Goal: Communication & Community: Share content

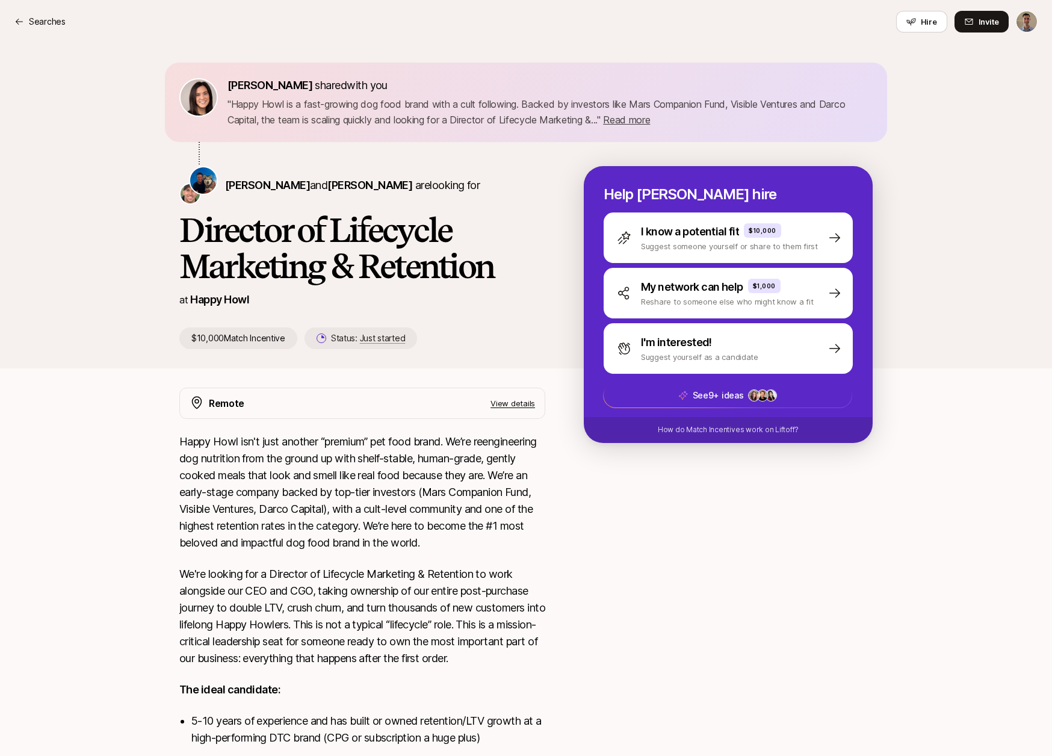
click at [45, 18] on p "Searches" at bounding box center [47, 21] width 37 height 14
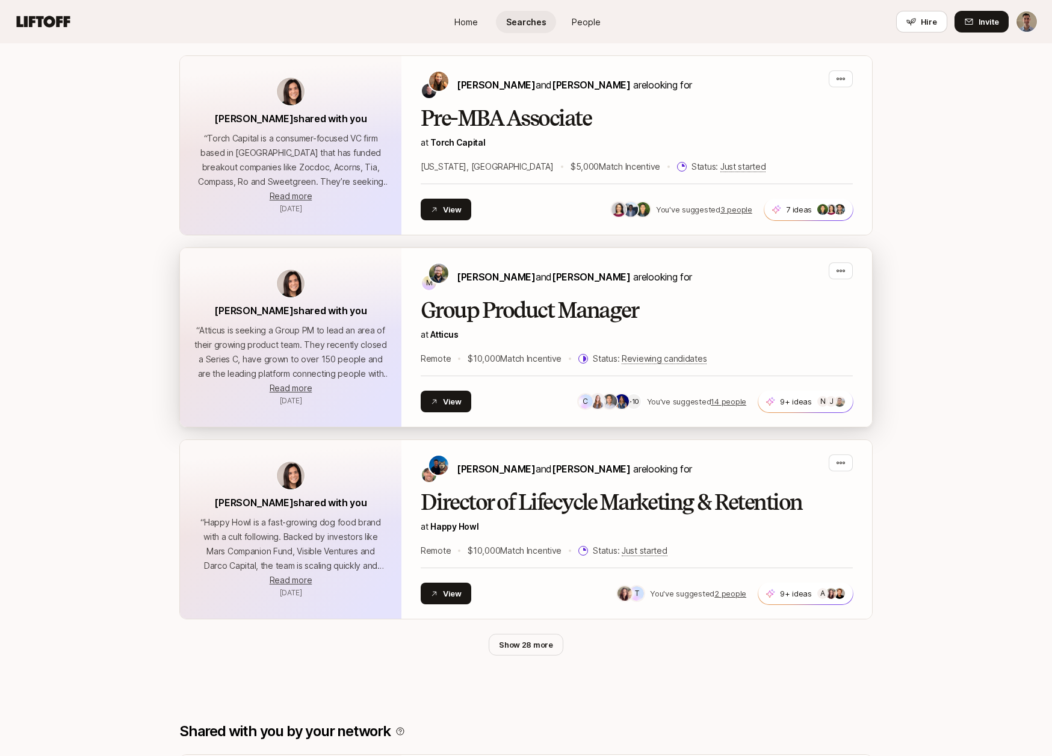
click at [520, 309] on h2 "Group Product Manager" at bounding box center [637, 311] width 432 height 24
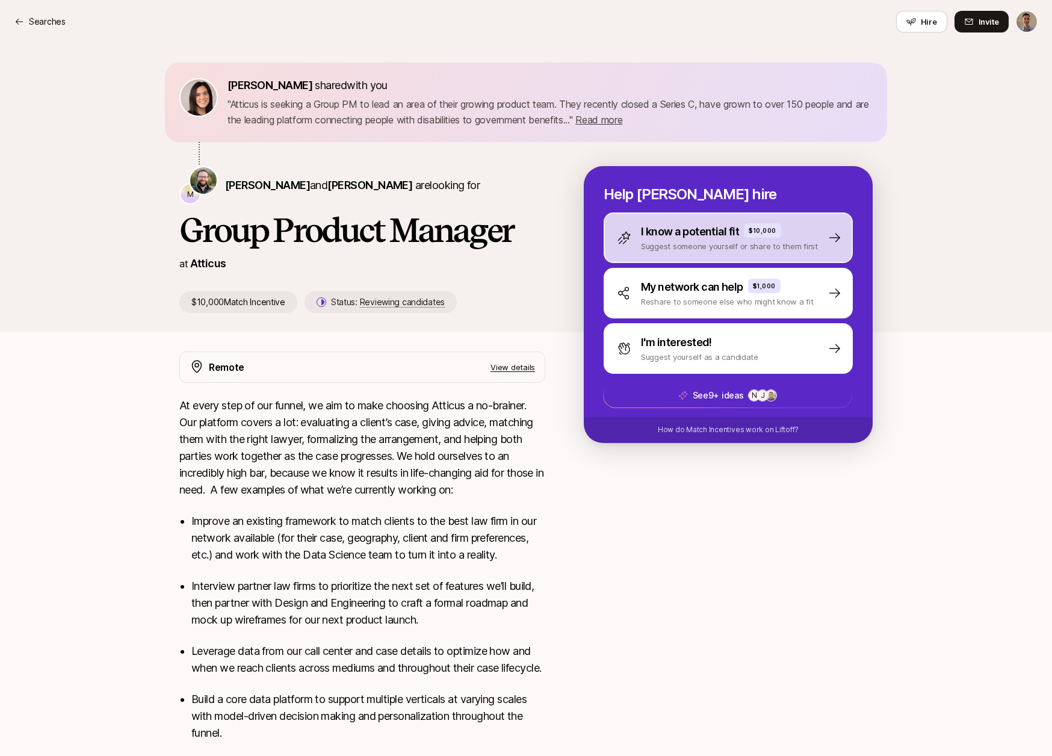
click at [727, 238] on p "I know a potential fit" at bounding box center [690, 231] width 98 height 17
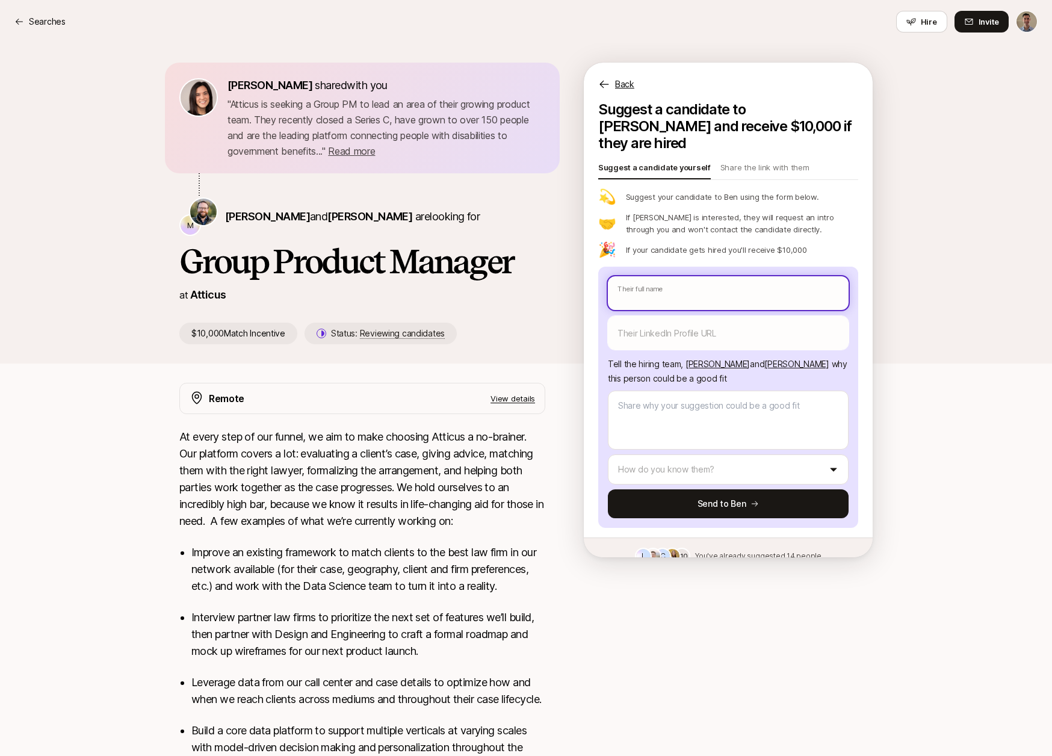
click at [629, 278] on input "text" at bounding box center [728, 293] width 241 height 34
type textarea "x"
type input "G"
type textarea "x"
type input "G"
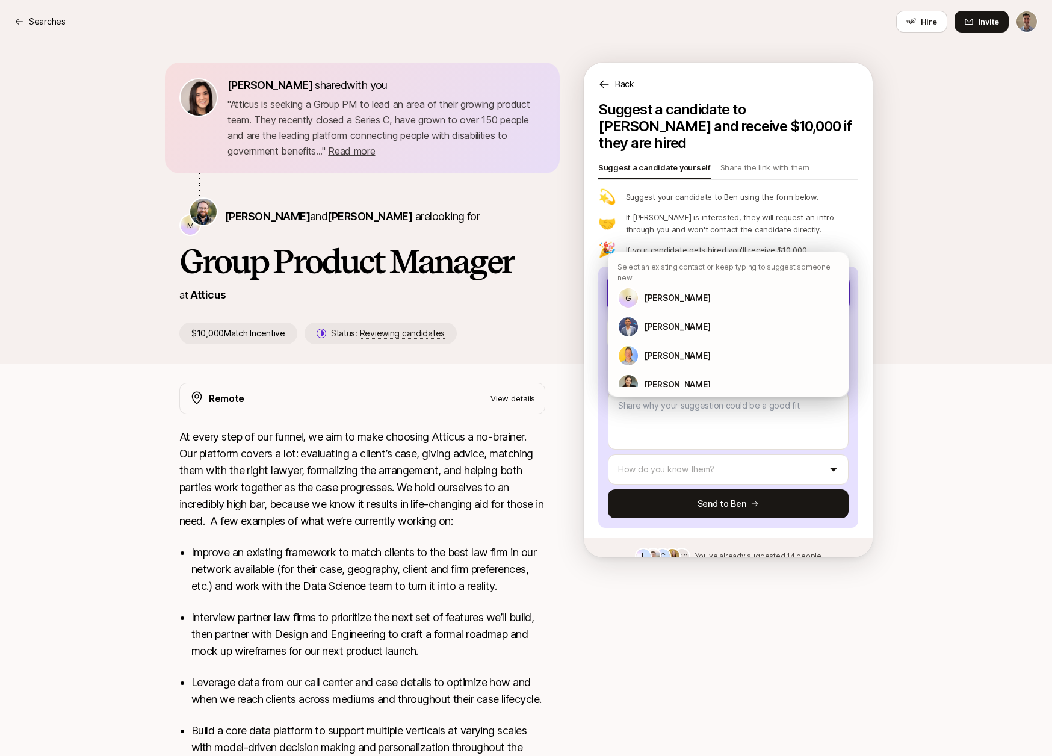
type textarea "x"
type input "G W"
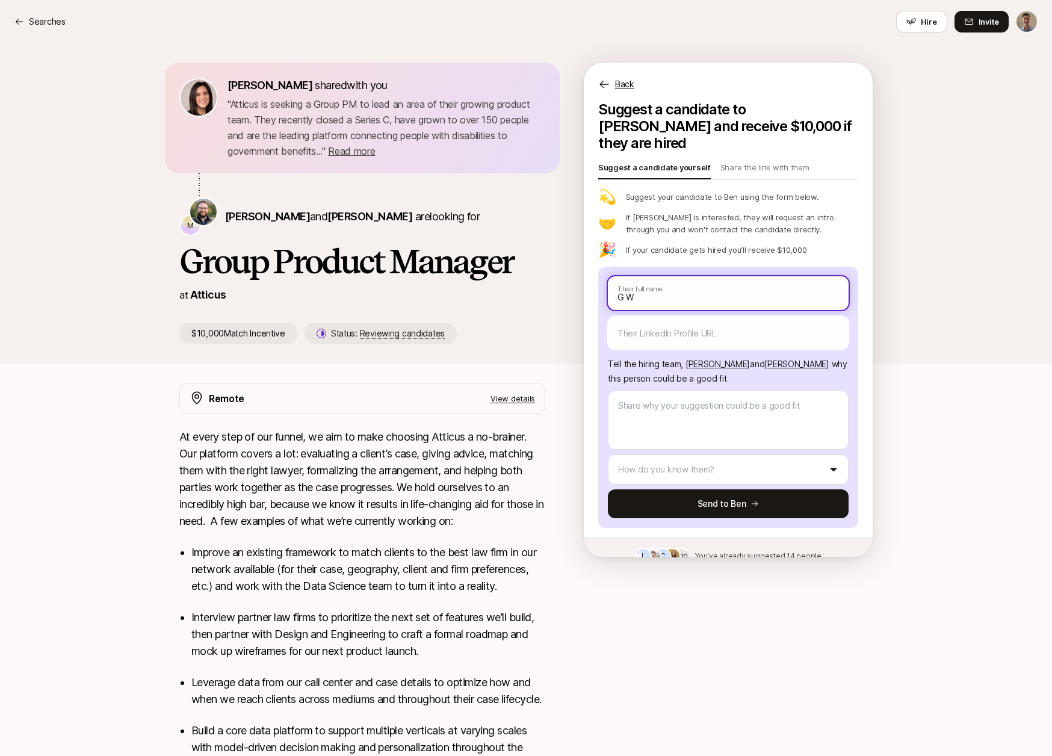
type textarea "x"
type input "G Wa"
type textarea "x"
type input "G Way"
type textarea "x"
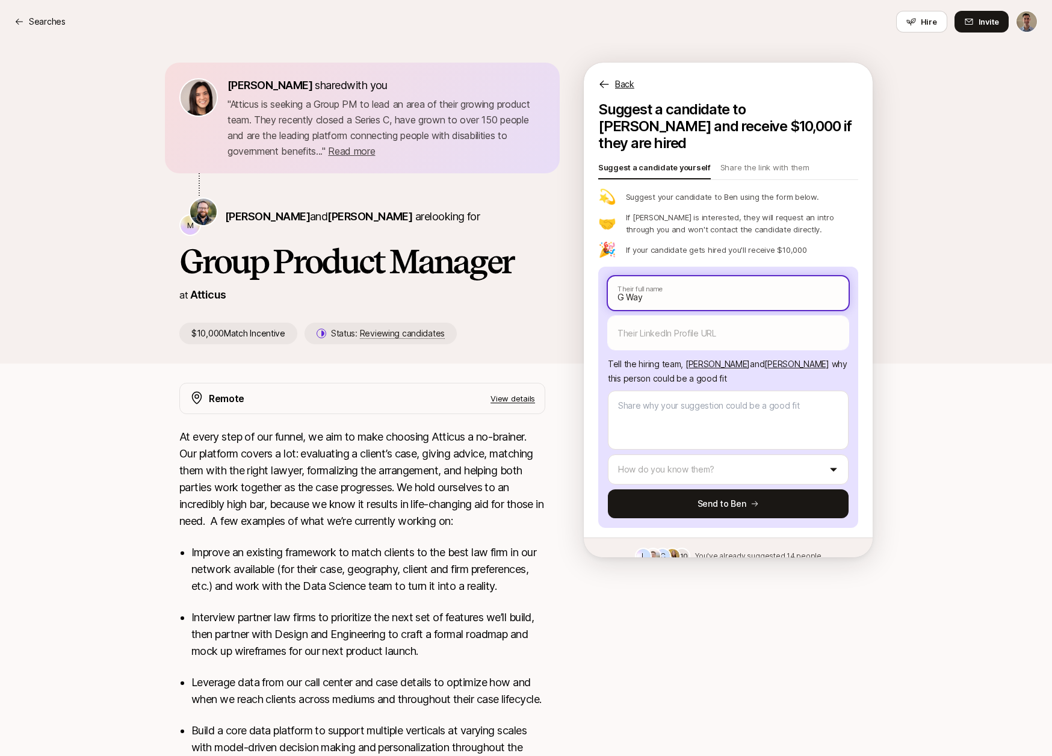
type input "G Wayn"
type textarea "x"
type input "[PERSON_NAME]"
type textarea "x"
type input "[PERSON_NAME]"
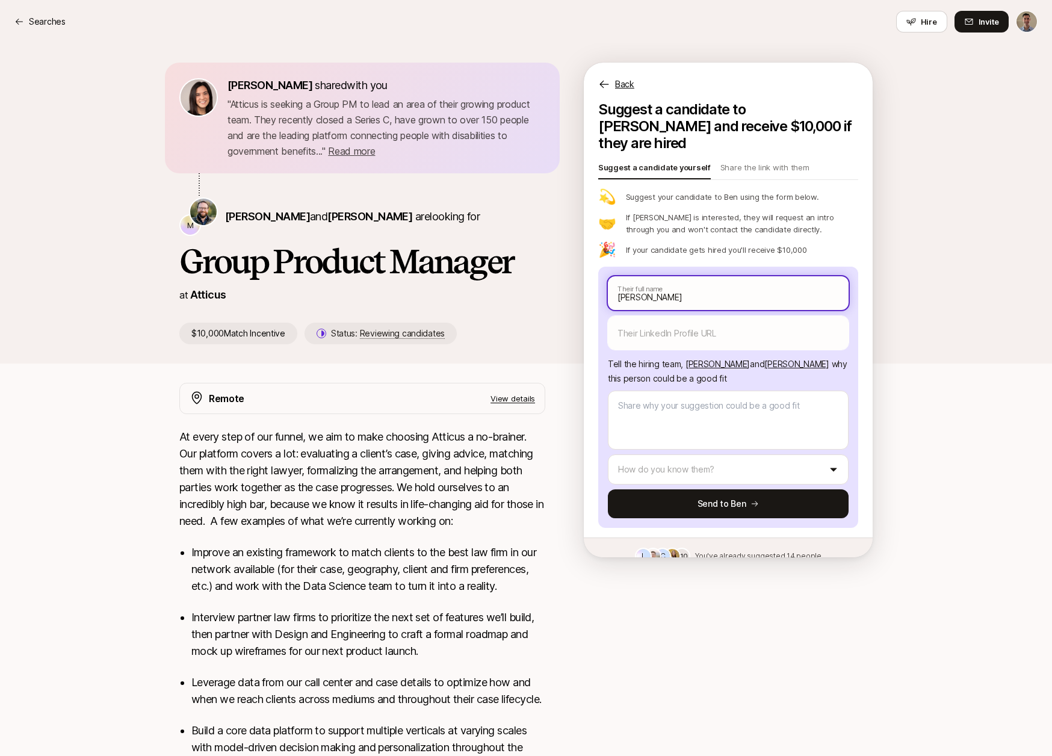
type textarea "x"
type input "G [PERSON_NAME]"
type textarea "x"
type input "[PERSON_NAME]"
type textarea "x"
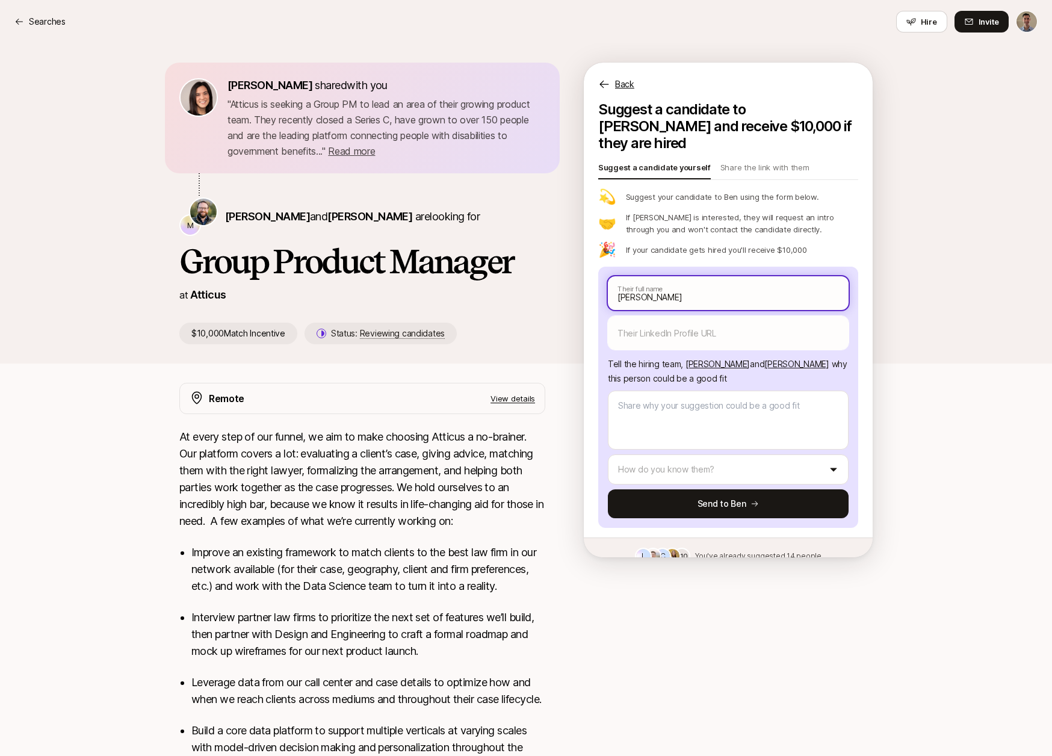
type input "[PERSON_NAME]"
type textarea "x"
type input "G [PERSON_NAME]"
type textarea "x"
type input "G [PERSON_NAME]"
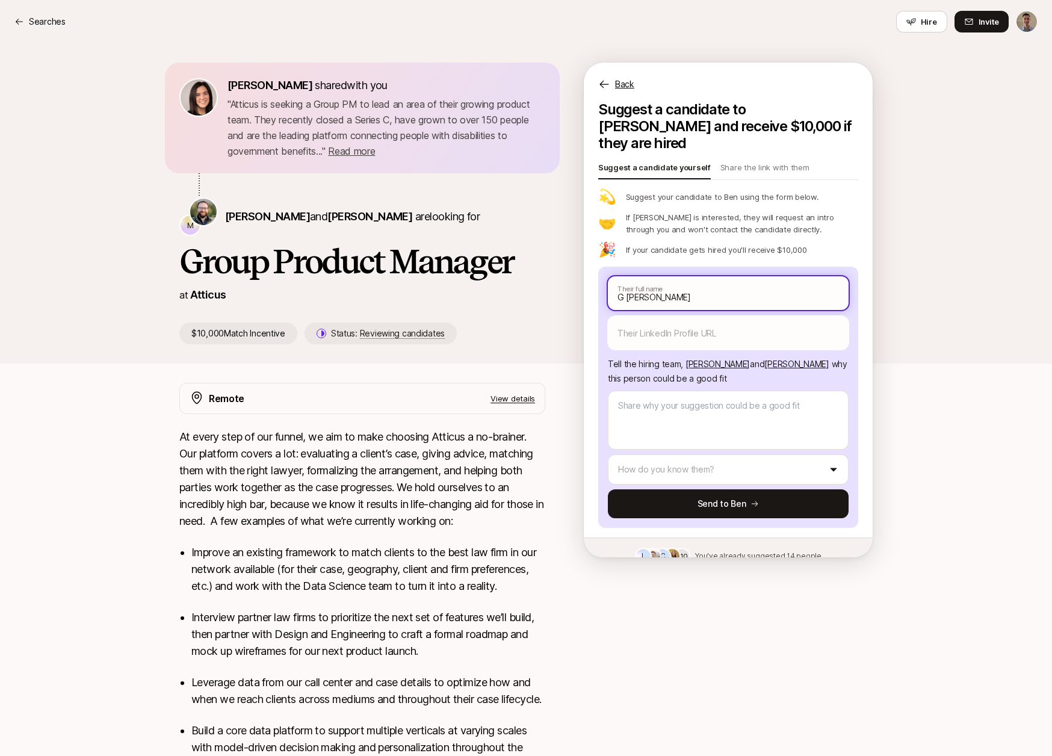
type textarea "x"
type input "G [PERSON_NAME]"
type textarea "x"
type input "G [PERSON_NAME]"
type textarea "x"
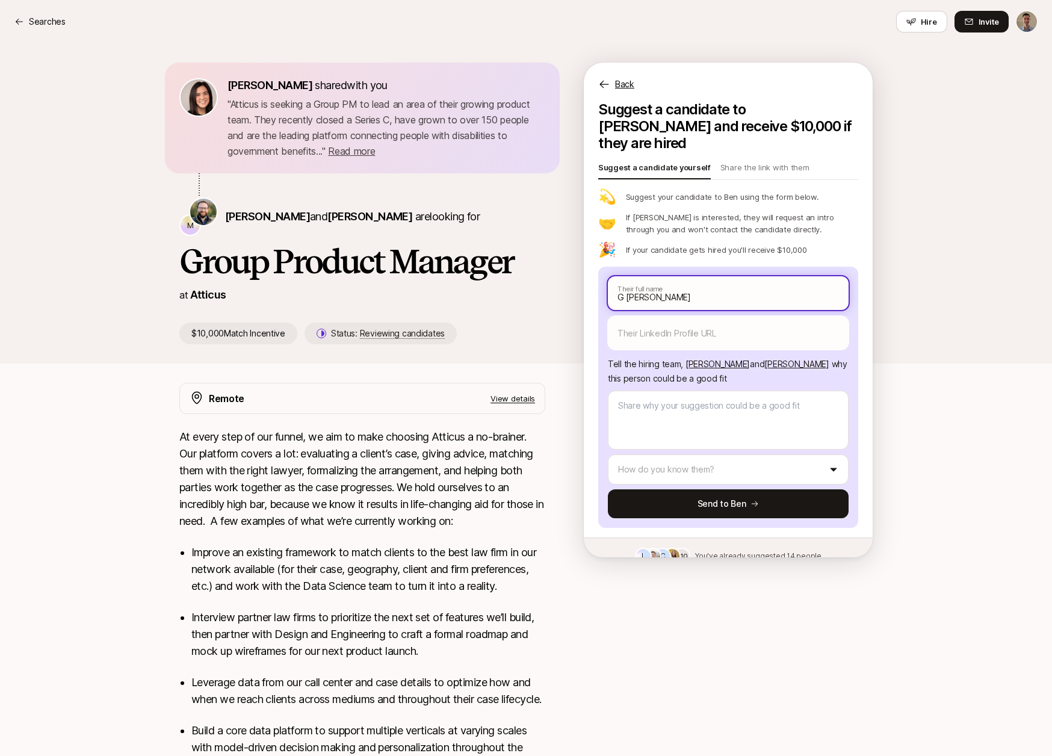
type input "G [PERSON_NAME]"
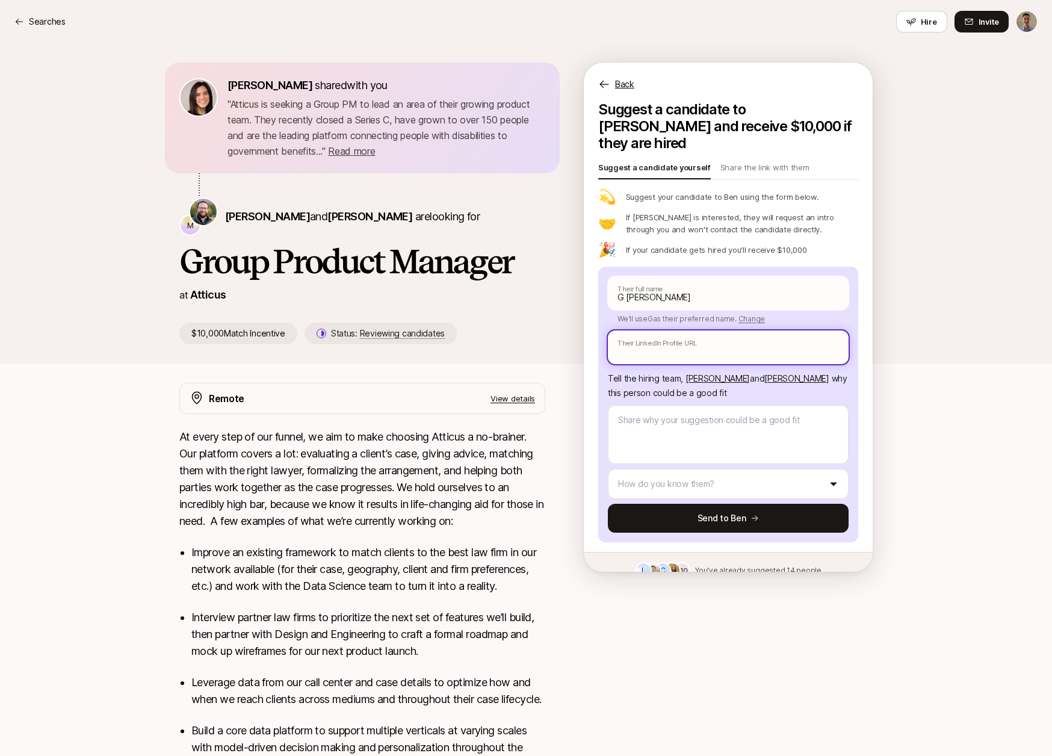
paste input "[URL][DOMAIN_NAME]"
type textarea "x"
type input "[URL][DOMAIN_NAME]"
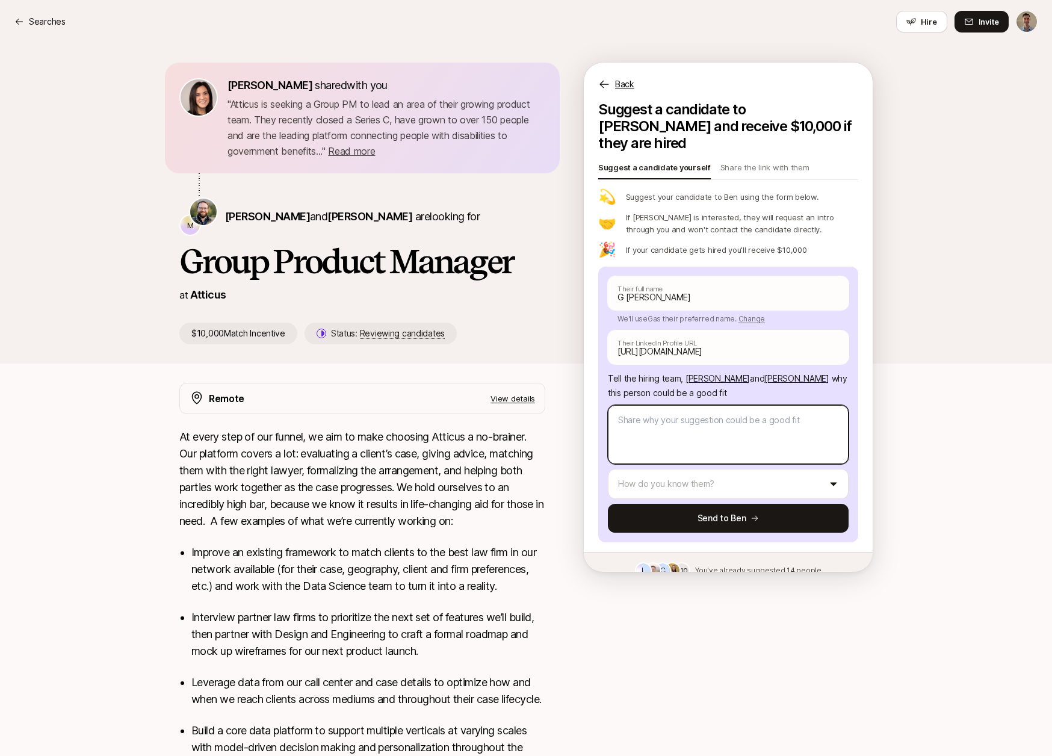
click at [654, 417] on textarea at bounding box center [728, 434] width 241 height 59
type textarea "x"
type textarea "W"
type textarea "x"
type textarea "Wa"
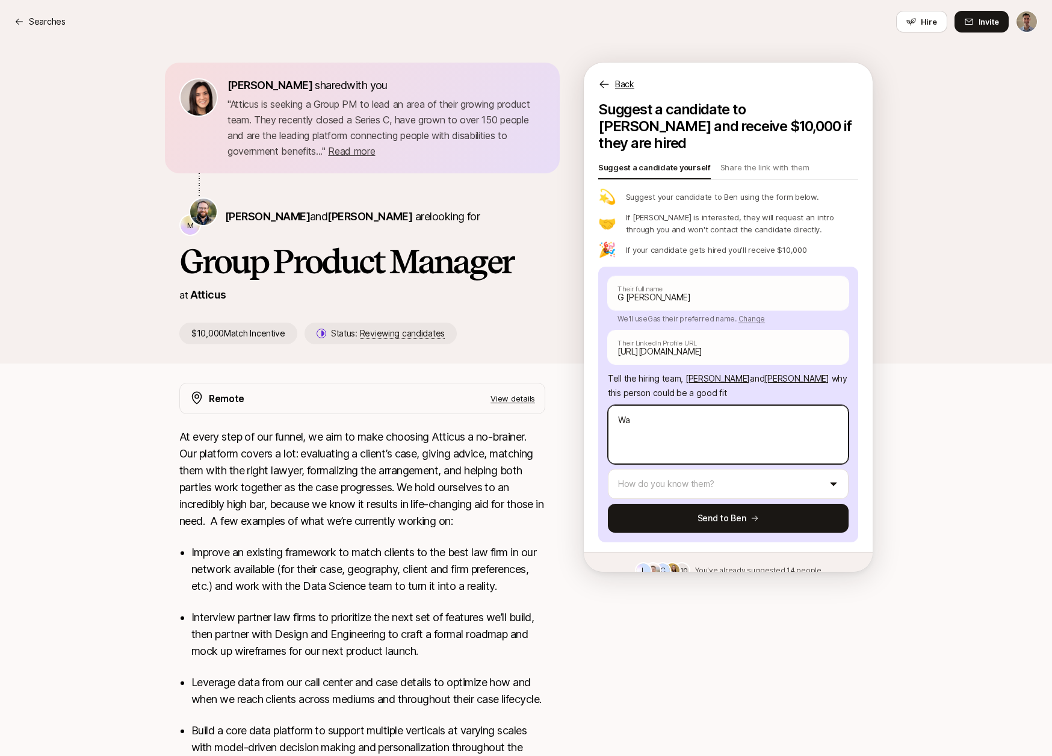
type textarea "x"
type textarea "Way"
type textarea "x"
type textarea "Wayn"
type textarea "x"
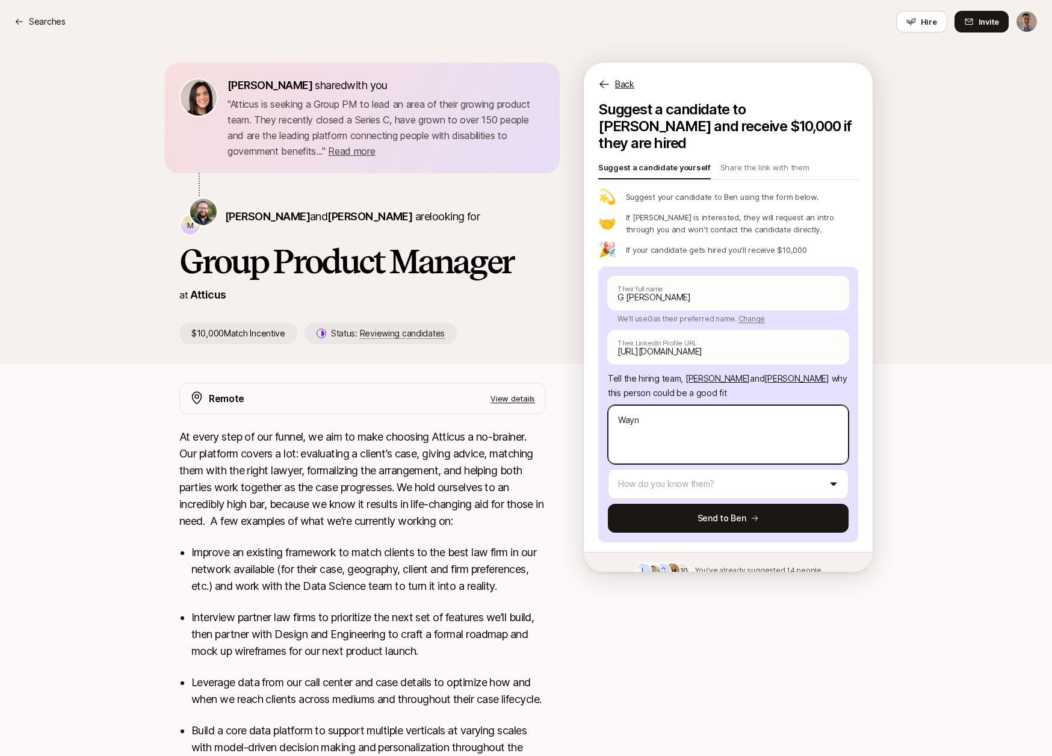
type textarea "[PERSON_NAME]"
type textarea "x"
type textarea "[PERSON_NAME]'"
type textarea "x"
type textarea "[PERSON_NAME]'s"
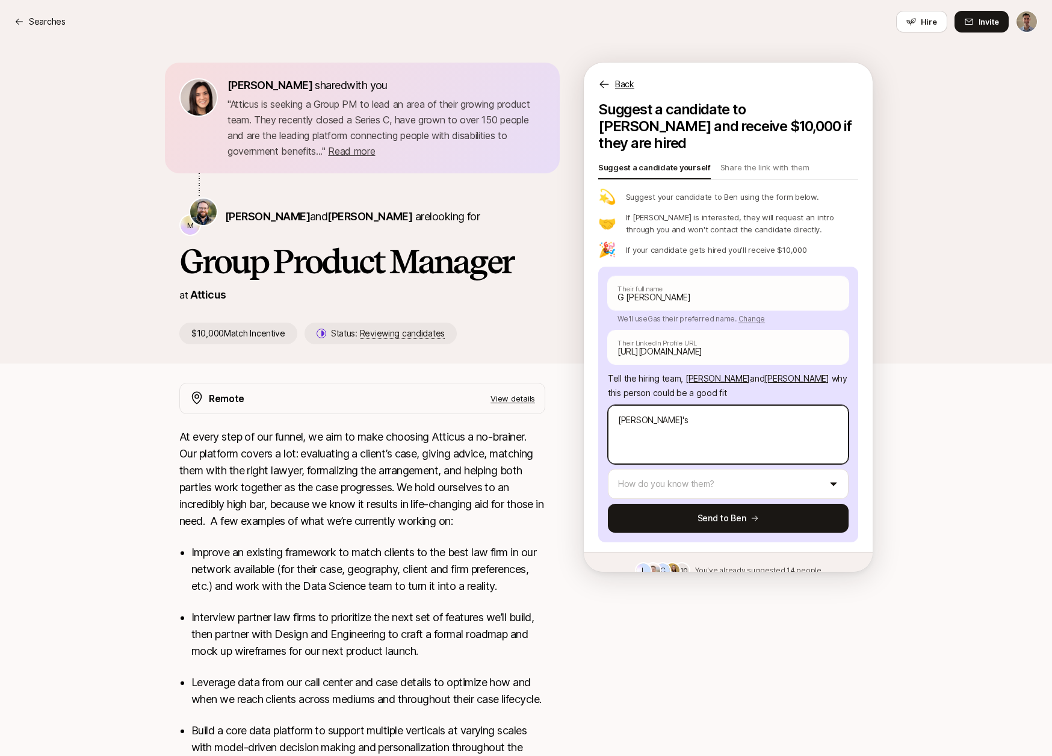
type textarea "x"
type textarea "[PERSON_NAME]'s"
paste textarea "background has been in building and scaling consumer and marketplace products i…"
type textarea "x"
type textarea "[PERSON_NAME]'s background has been in building and scaling consumer and market…"
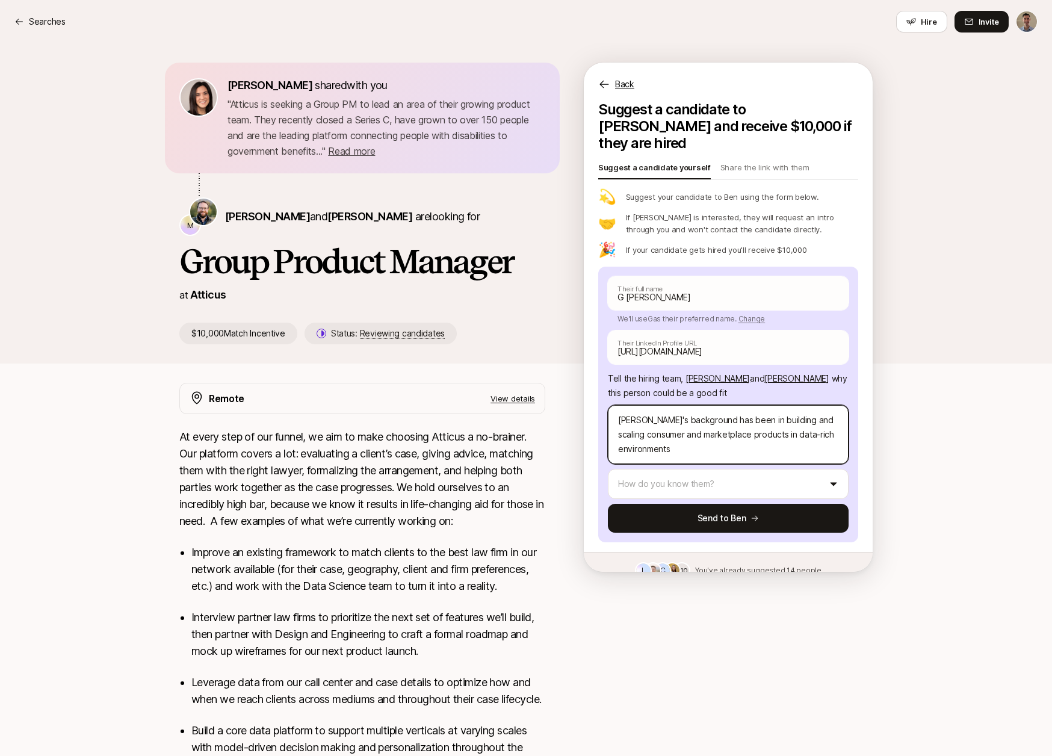
type textarea "x"
type textarea "[PERSON_NAME]'s background has been in building and scaling consumer and market…"
click at [675, 460] on html "Searches Searches Hire Invite [PERSON_NAME] shared with you " Atticus is seekin…" at bounding box center [526, 378] width 1052 height 756
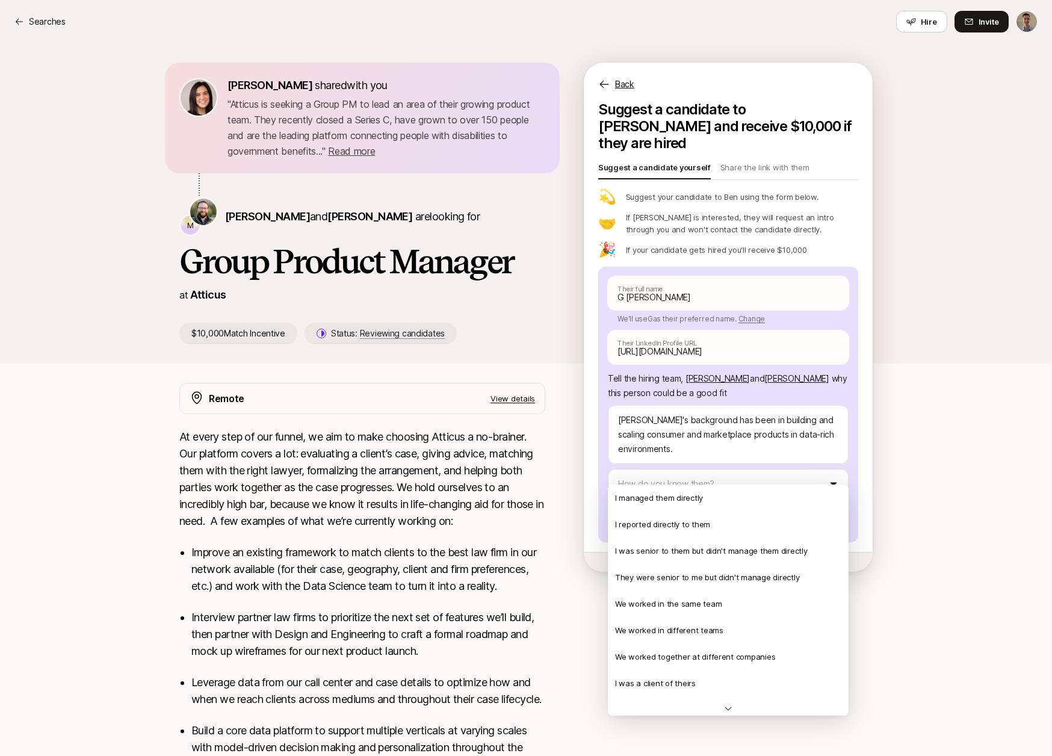
scroll to position [260, 0]
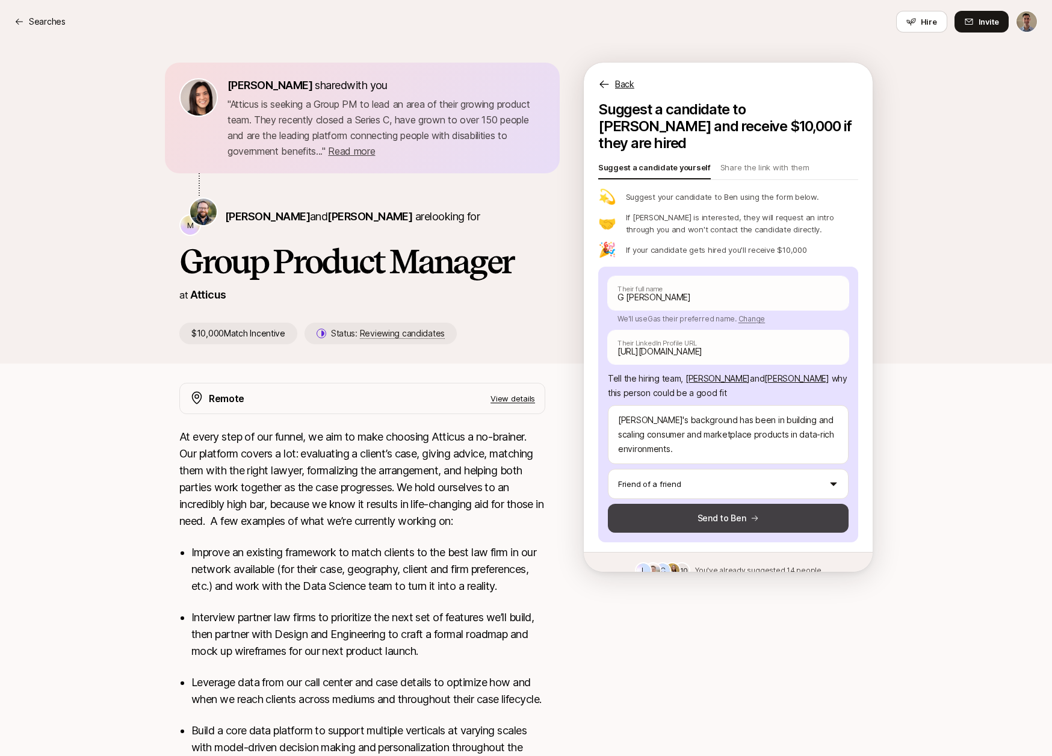
click at [711, 505] on button "Send to Ben" at bounding box center [728, 518] width 241 height 29
type textarea "x"
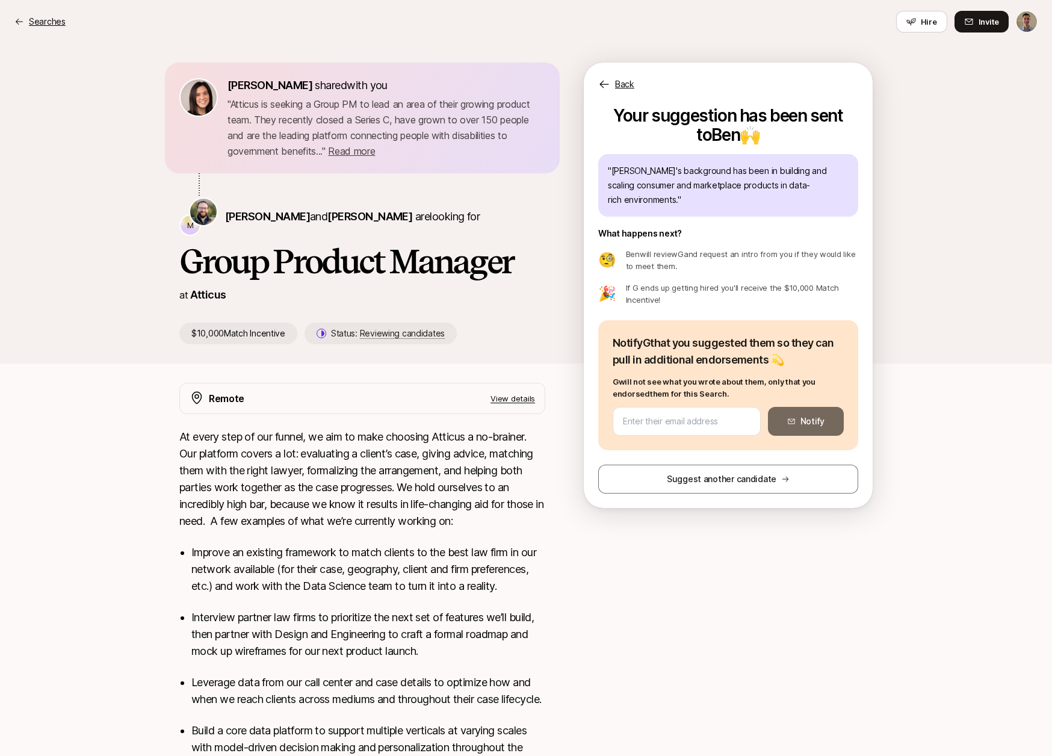
click at [38, 21] on p "Searches" at bounding box center [47, 21] width 37 height 14
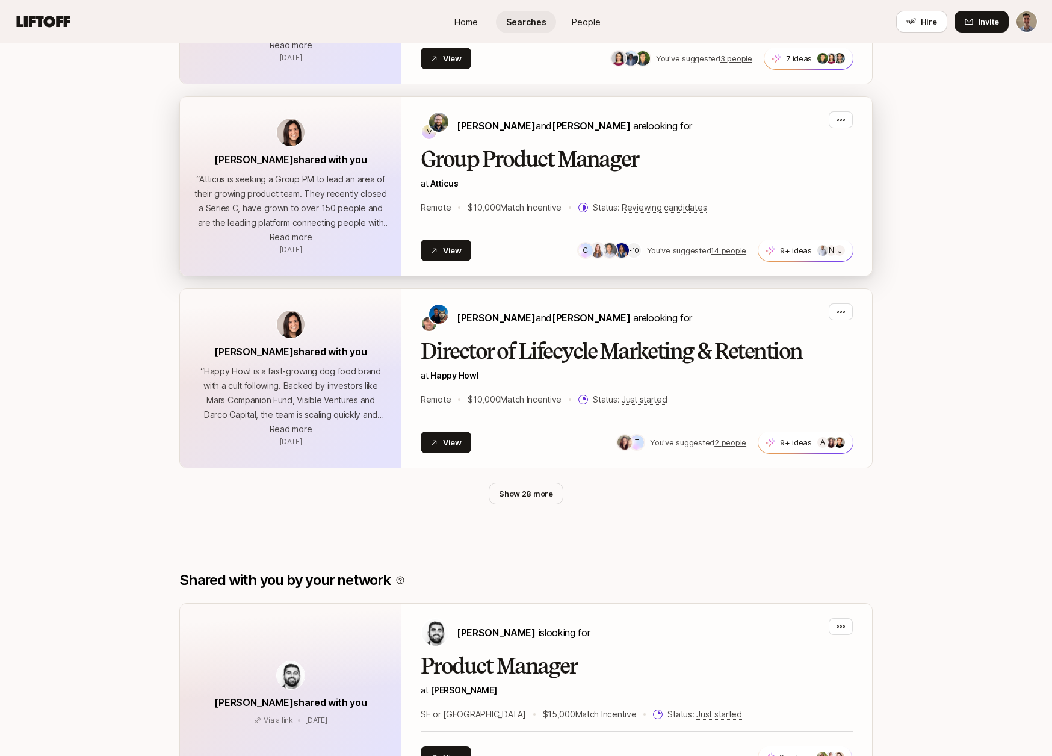
scroll to position [450, 0]
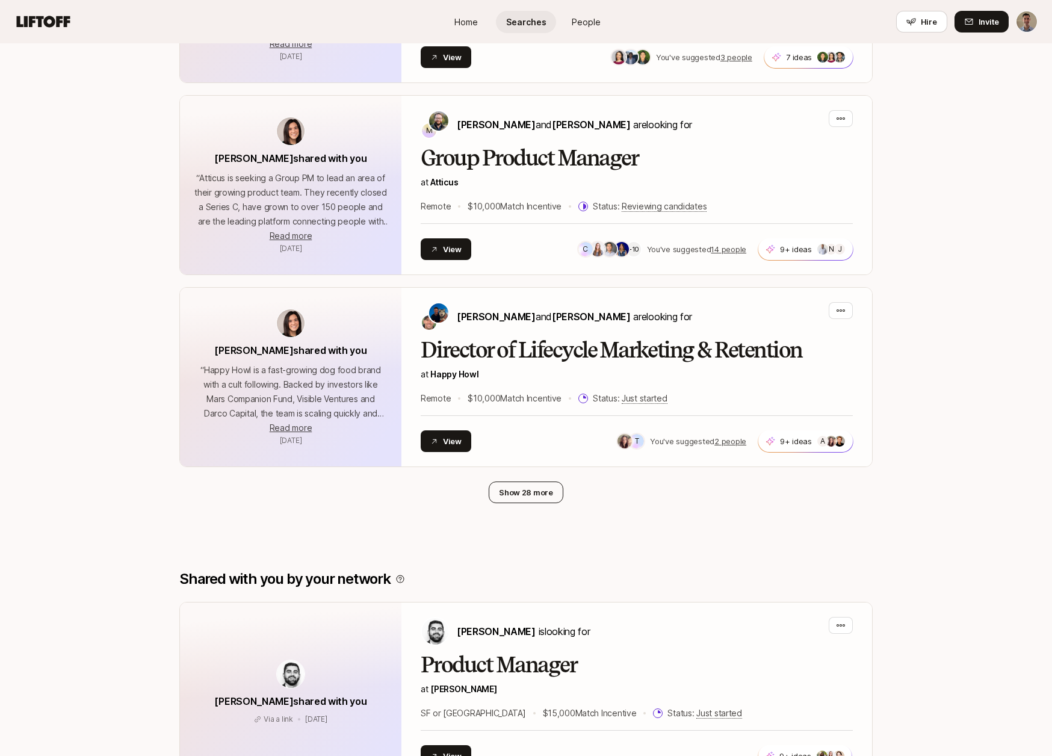
click at [534, 488] on button "Show 28 more" at bounding box center [526, 493] width 75 height 22
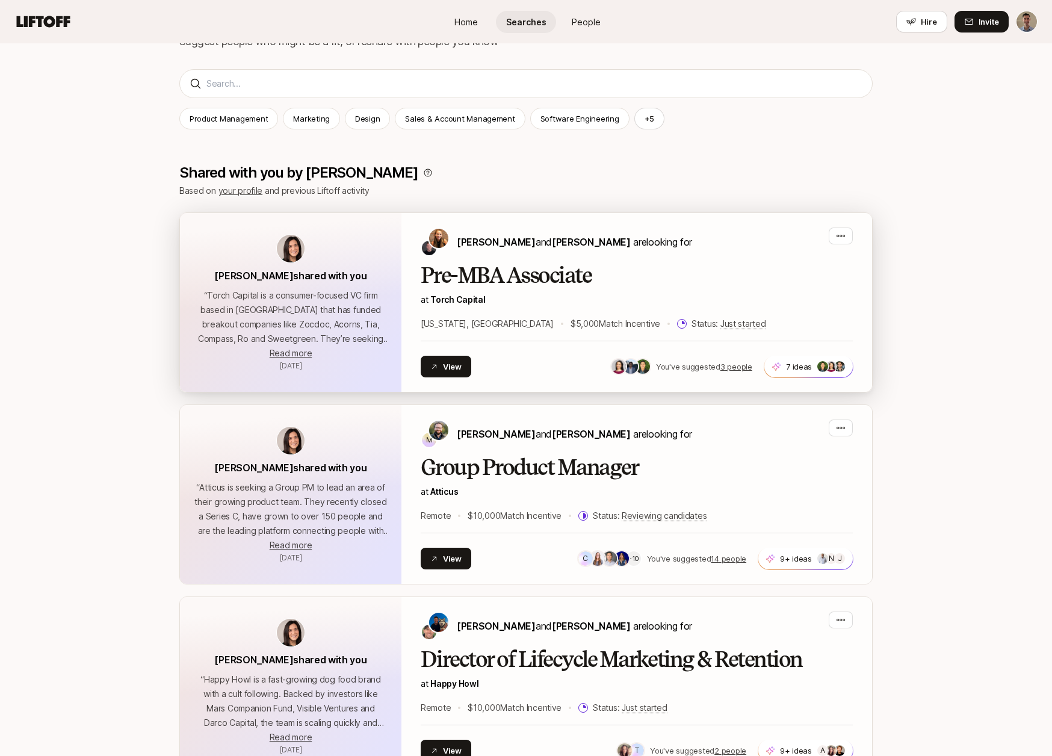
scroll to position [0, 0]
